Goal: Task Accomplishment & Management: Use online tool/utility

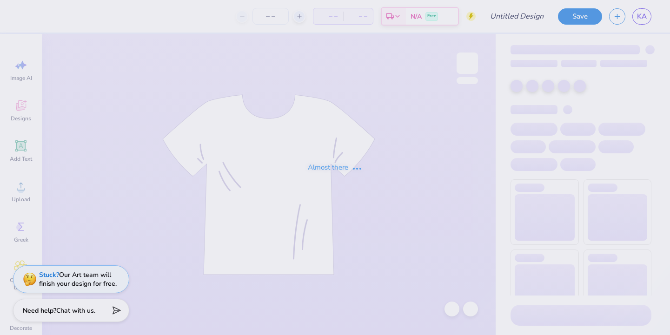
type input "potential rush '25 design #1"
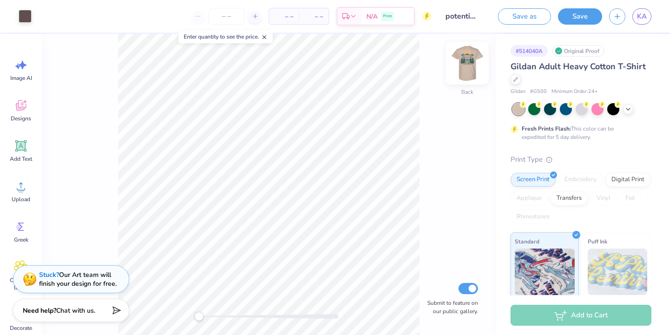
click at [474, 67] on img at bounding box center [467, 63] width 37 height 37
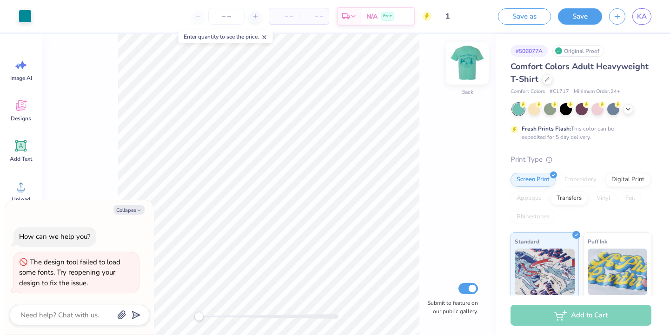
click at [465, 67] on img at bounding box center [467, 63] width 37 height 37
click at [468, 70] on img at bounding box center [467, 63] width 37 height 37
click at [468, 68] on img at bounding box center [467, 63] width 37 height 37
type textarea "x"
click at [287, 14] on span "– –" at bounding box center [284, 17] width 19 height 10
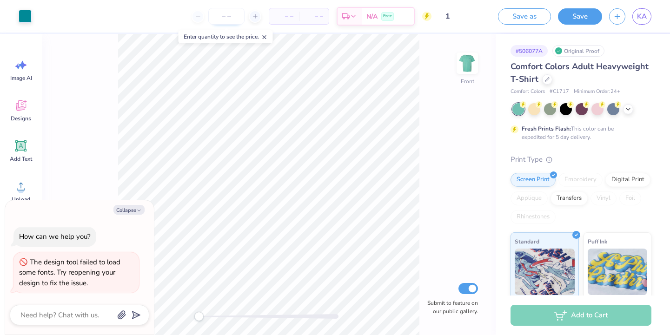
click at [219, 14] on input "number" at bounding box center [226, 16] width 36 height 17
type input "70"
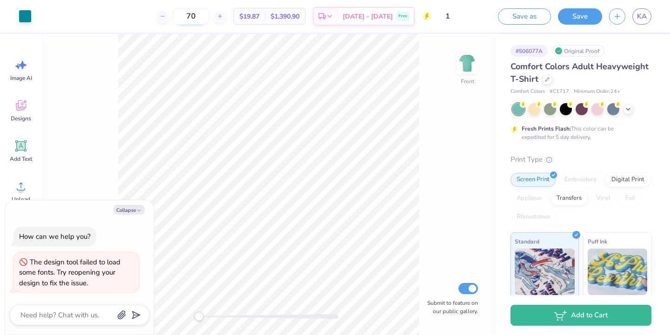
type textarea "x"
